Goal: Contribute content

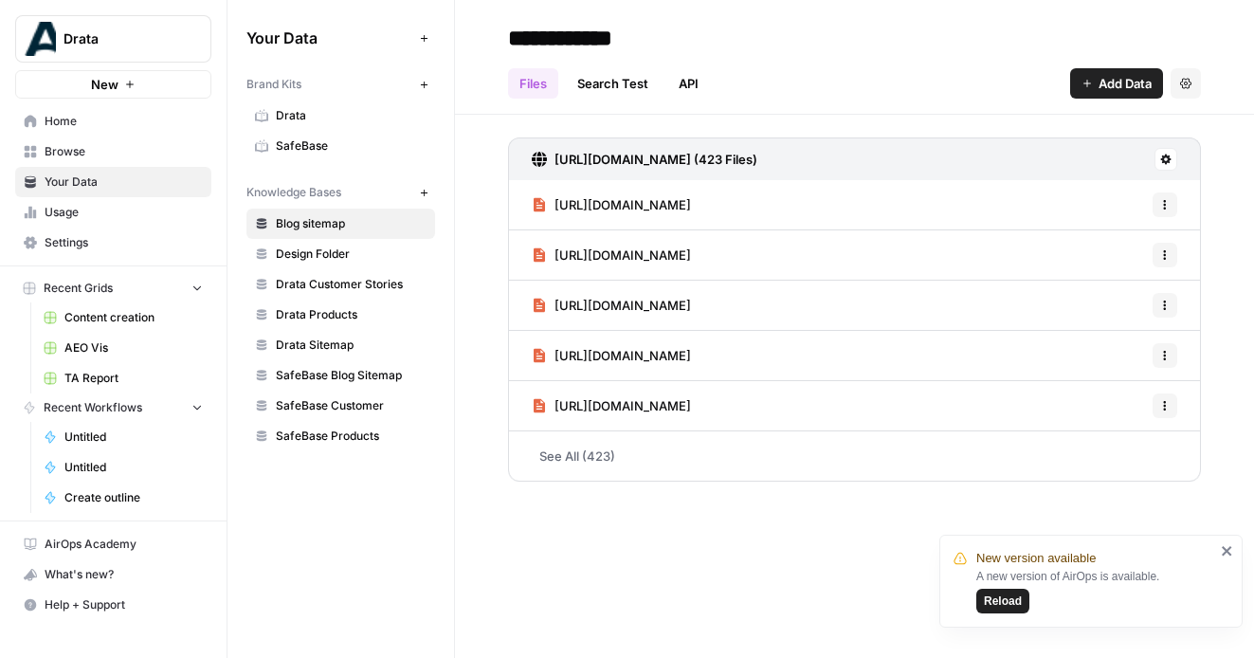
click at [88, 317] on span "Content creation" at bounding box center [133, 317] width 138 height 17
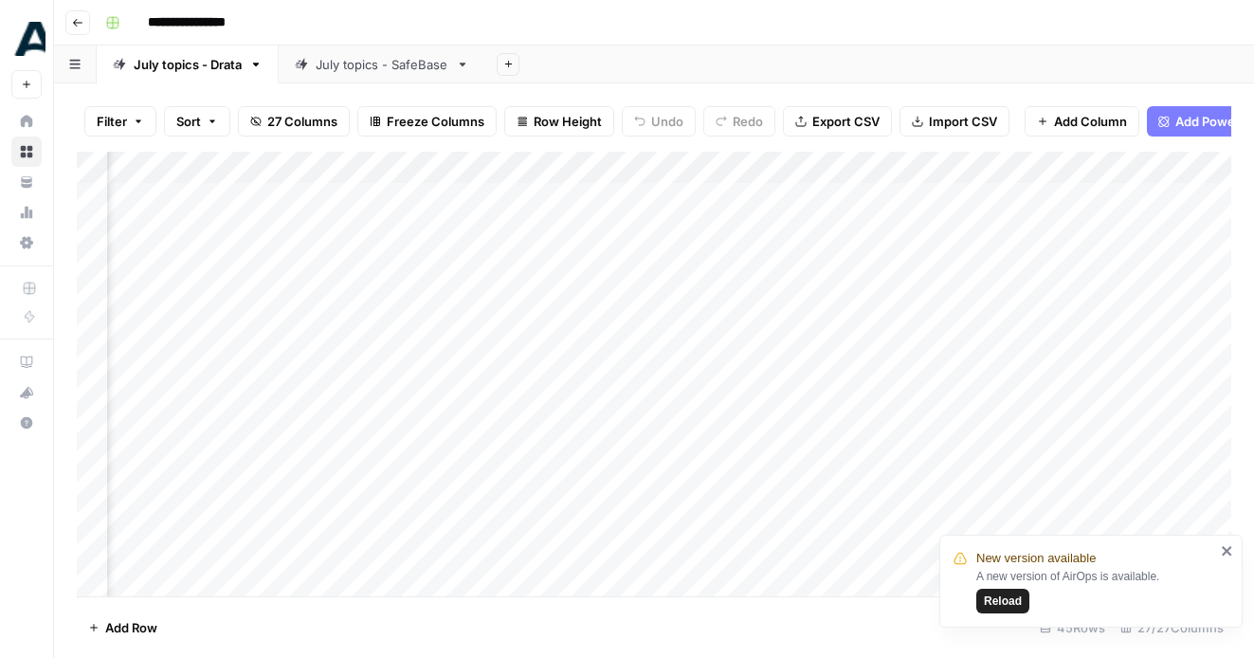
scroll to position [0, 3841]
click at [1107, 192] on div "Add Column" at bounding box center [654, 374] width 1155 height 445
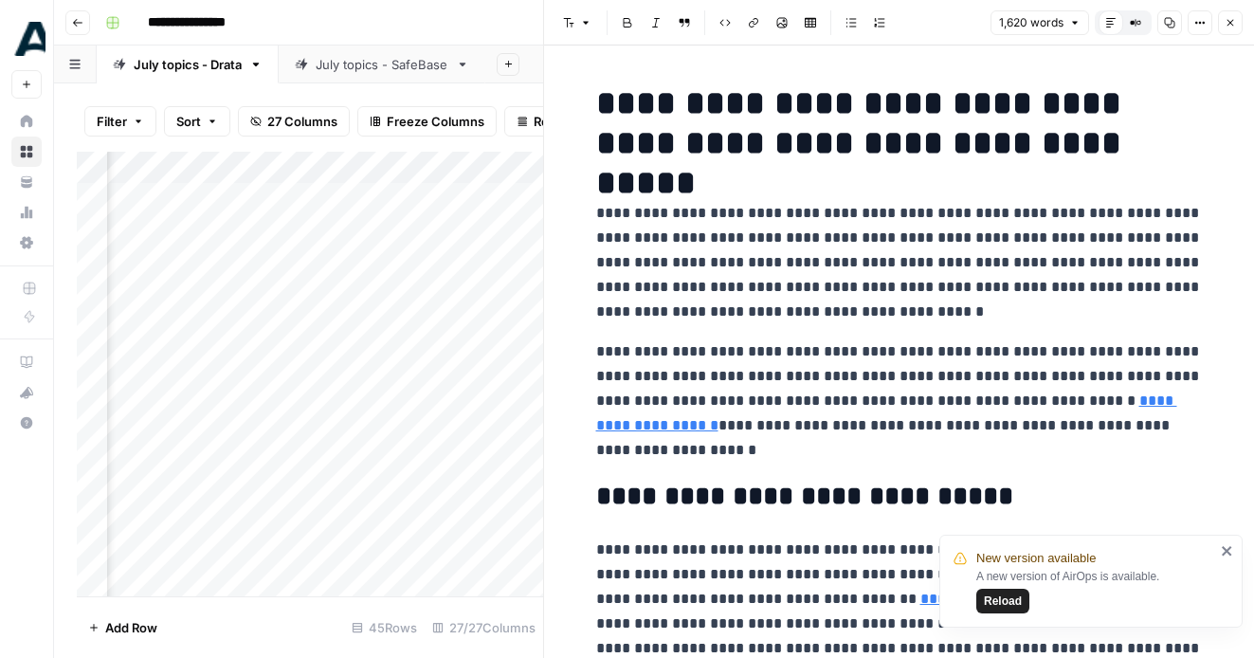
click at [412, 524] on div "Add Column" at bounding box center [310, 374] width 466 height 445
click at [1234, 27] on icon "button" at bounding box center [1230, 22] width 11 height 11
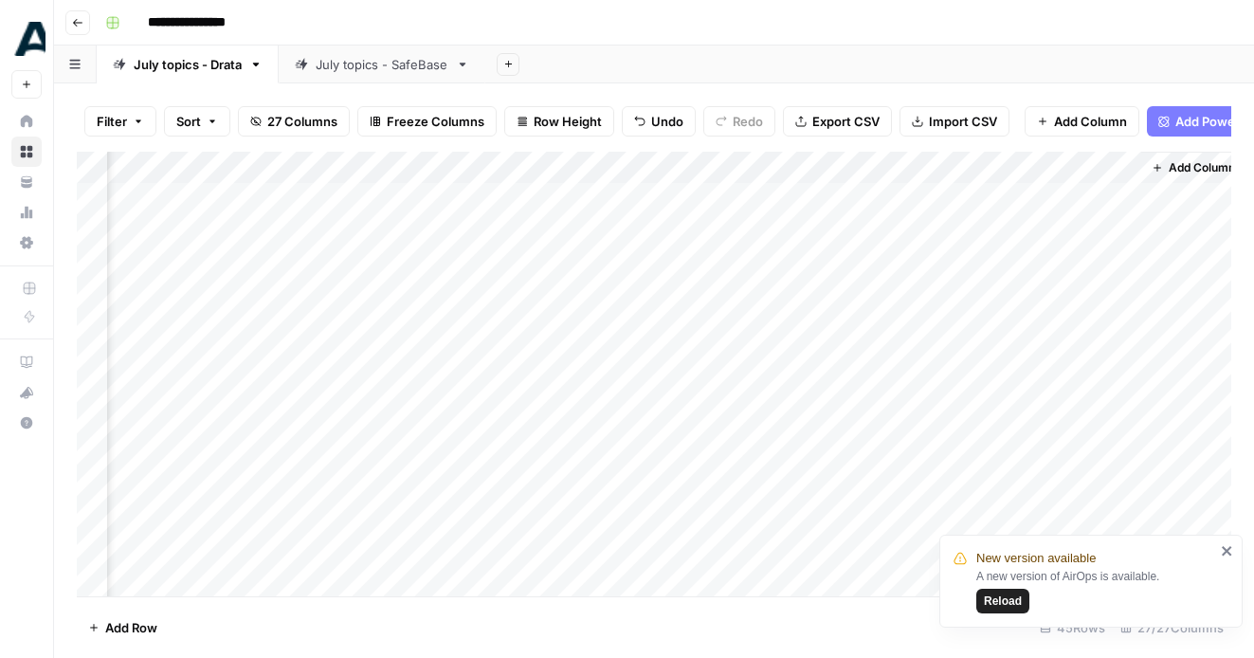
scroll to position [0, 3818]
click at [1106, 250] on div "Add Column" at bounding box center [654, 374] width 1155 height 445
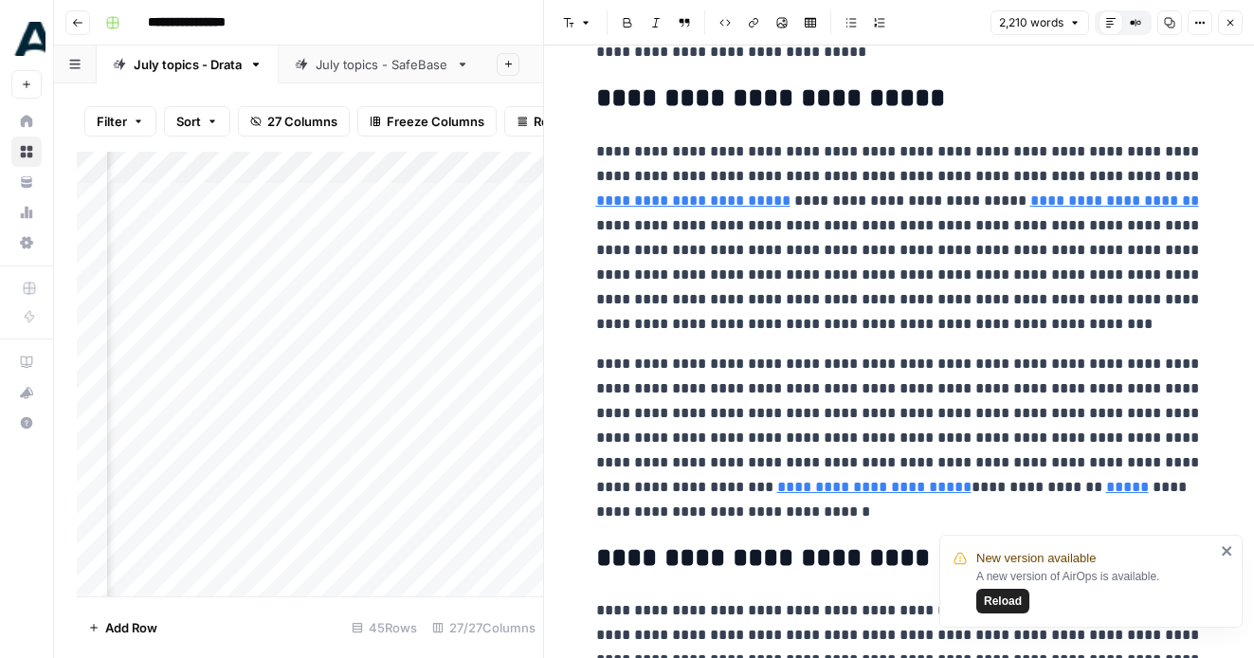
scroll to position [500, 0]
